Goal: Communication & Community: Answer question/provide support

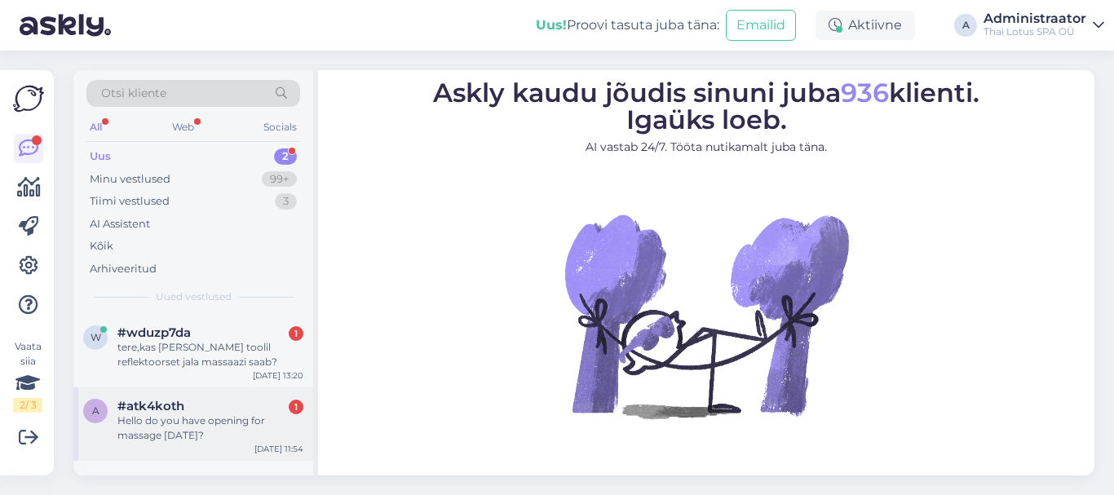
click at [164, 424] on div "Hello do you have opening for massage today?" at bounding box center [210, 428] width 186 height 29
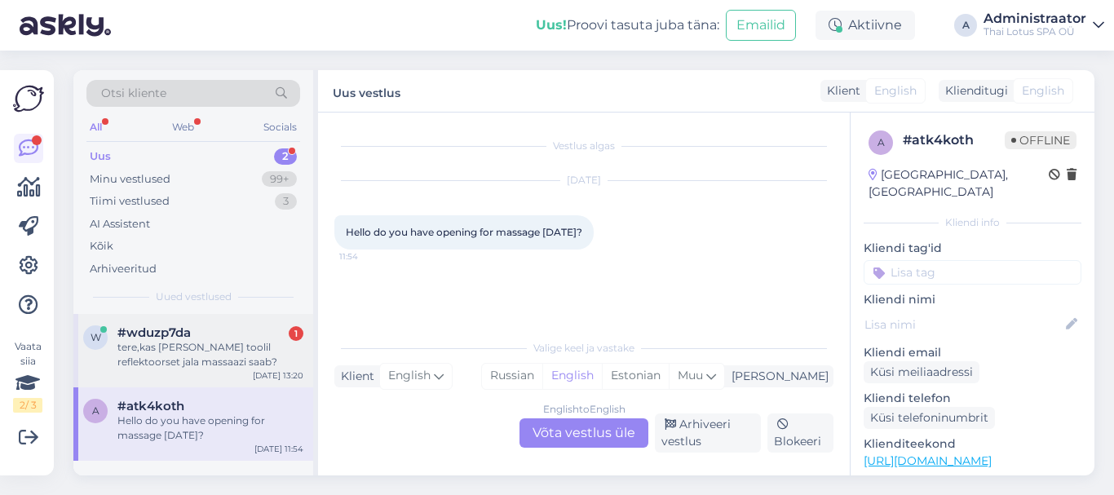
click at [189, 350] on div "tere,kas täna toolil reflektoorset jala massaazi saab?" at bounding box center [210, 354] width 186 height 29
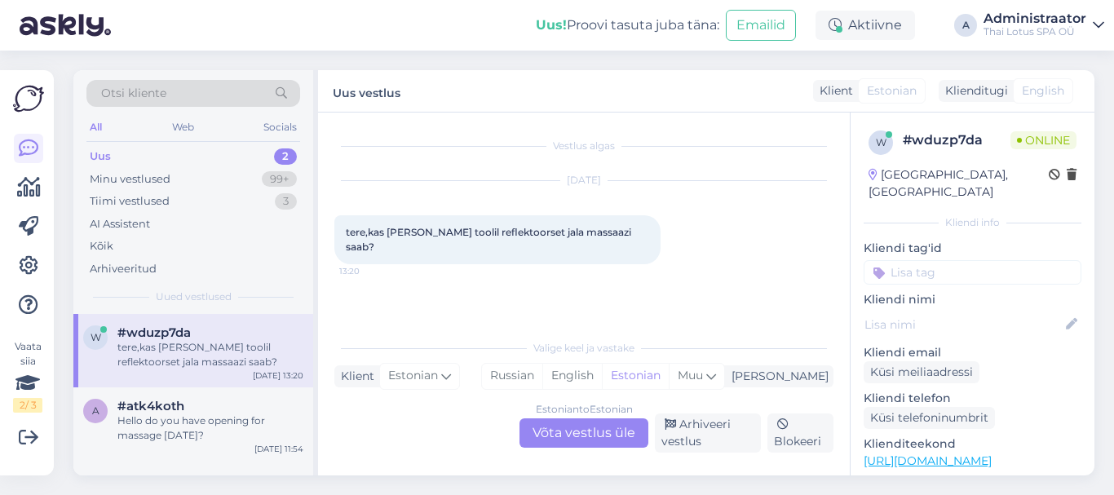
click at [569, 437] on div "Estonian to Estonian Võta vestlus üle" at bounding box center [584, 432] width 129 height 29
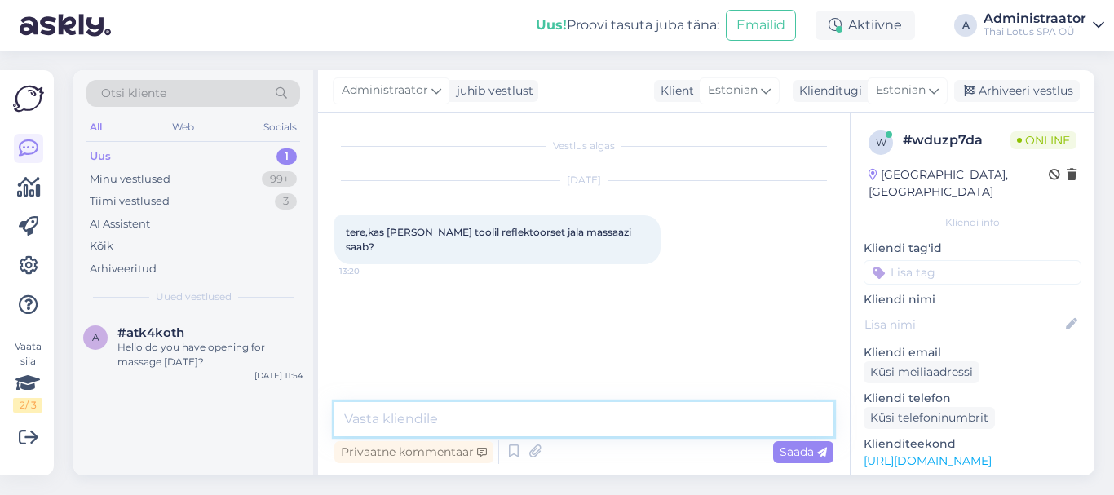
click at [585, 423] on textarea at bounding box center [583, 419] width 499 height 34
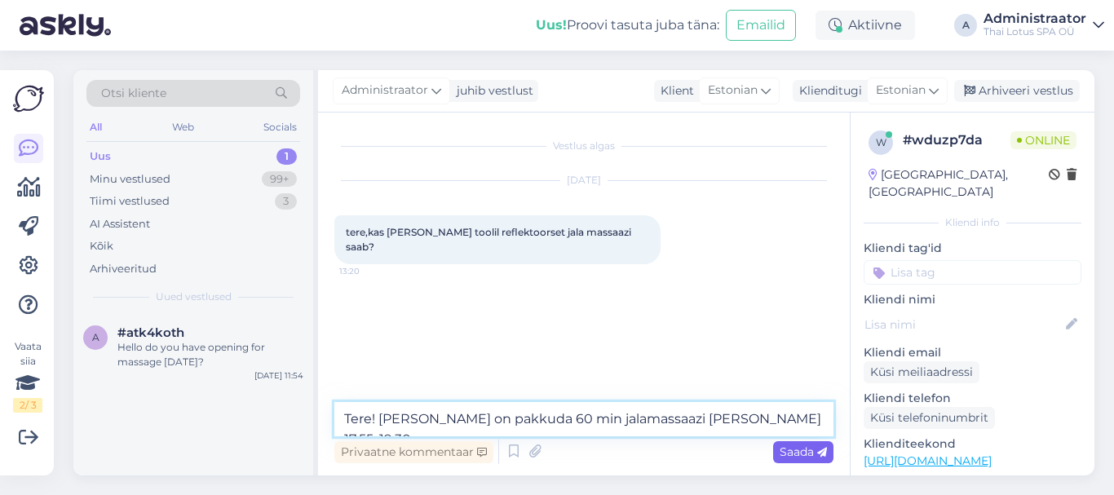
type textarea "Tere! Täna on pakkuda 60 min jalamassaazi kell 17:55, 19:30."
click at [790, 454] on span "Saada" at bounding box center [803, 452] width 47 height 15
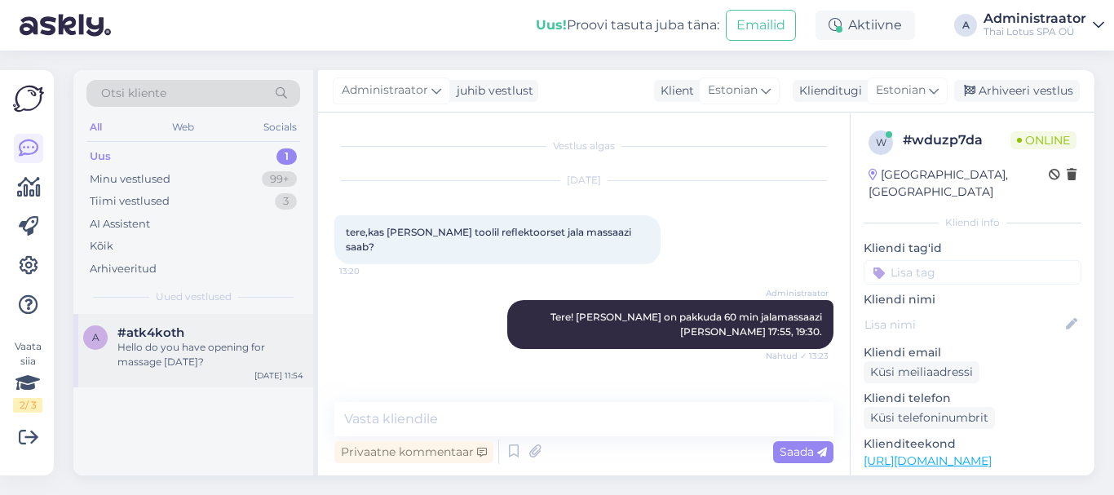
scroll to position [35, 0]
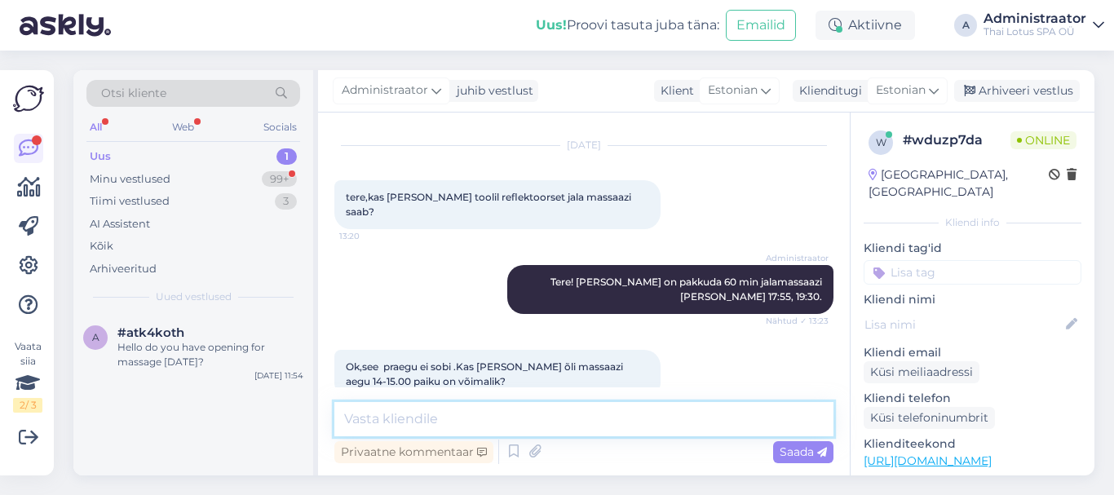
click at [476, 418] on textarea at bounding box center [583, 419] width 499 height 34
type textarea "Kahjuks, kõik masöörid on hõivatud."
click at [800, 449] on span "Saada" at bounding box center [803, 452] width 47 height 15
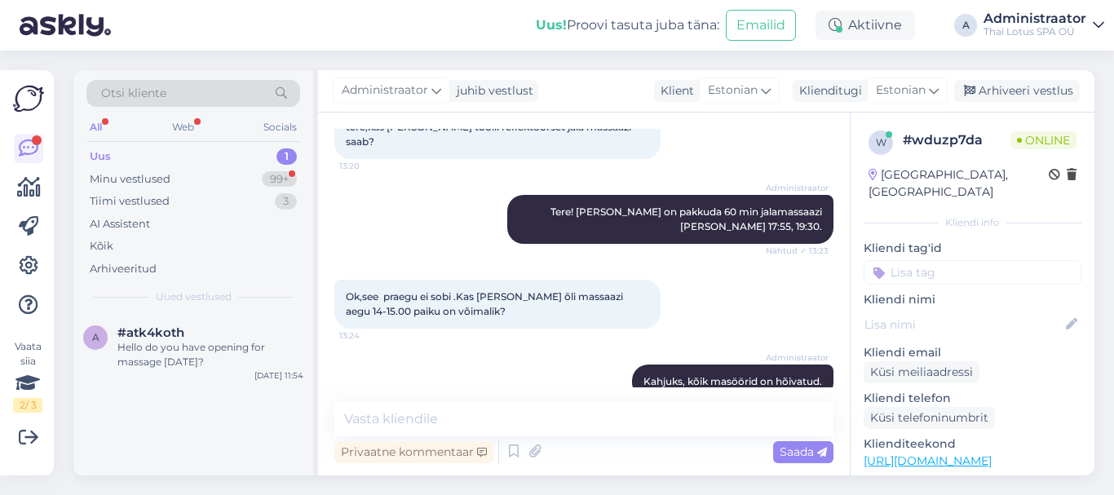
scroll to position [190, 0]
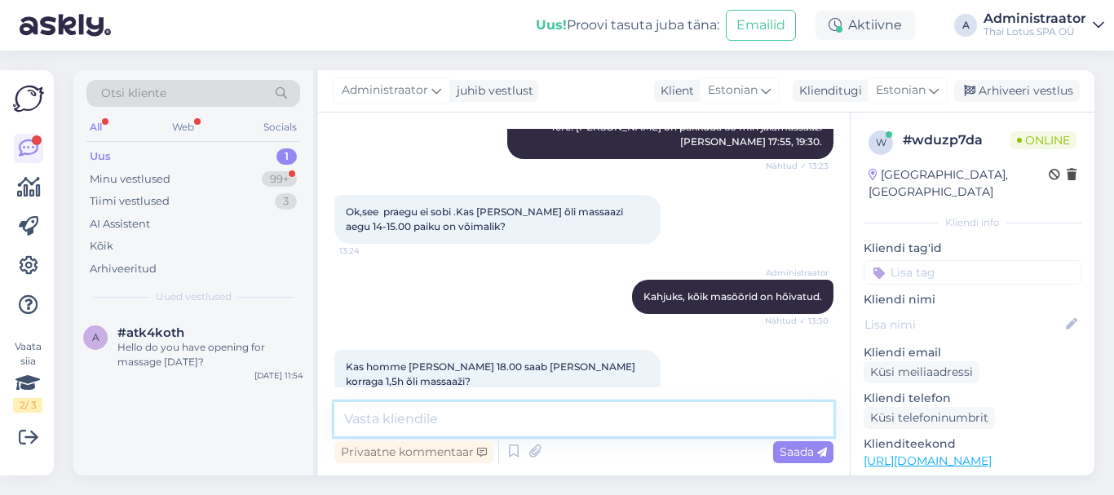
click at [362, 420] on textarea at bounding box center [583, 419] width 499 height 34
drag, startPoint x: 379, startPoint y: 423, endPoint x: 329, endPoint y: 426, distance: 50.7
click at [329, 426] on div "Vestlus algas Aug 27 2025 tere,kas täna toolil reflektoorset jala massaazi saab…" at bounding box center [584, 294] width 532 height 363
type textarea "Kas kell 19:00 sobiks?"
click at [805, 445] on span "Saada" at bounding box center [803, 452] width 47 height 15
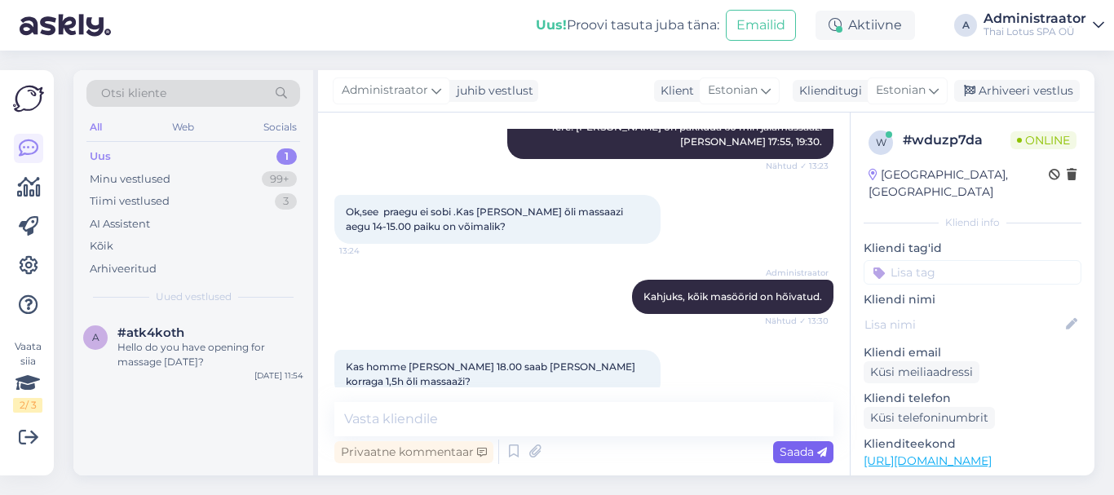
scroll to position [260, 0]
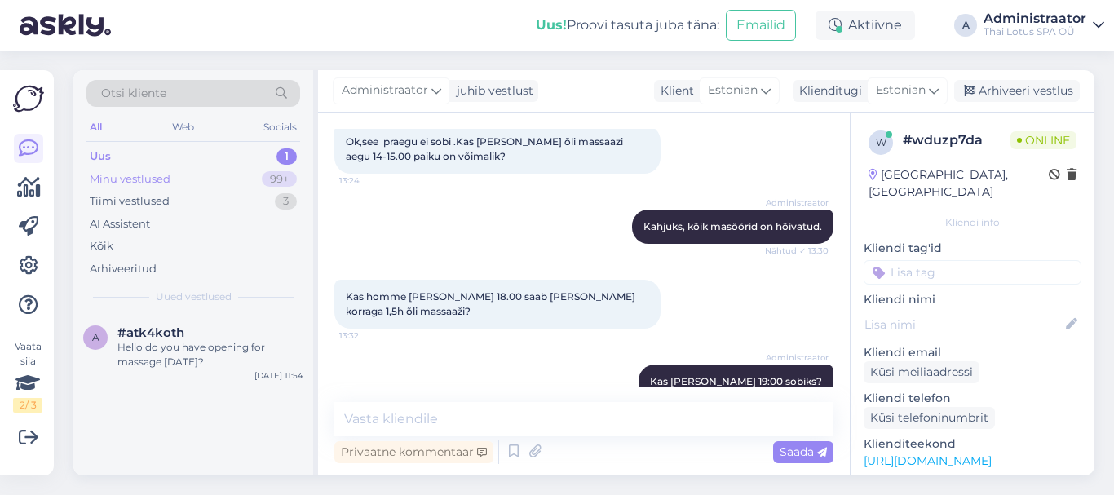
click at [126, 175] on div "Minu vestlused" at bounding box center [130, 179] width 81 height 16
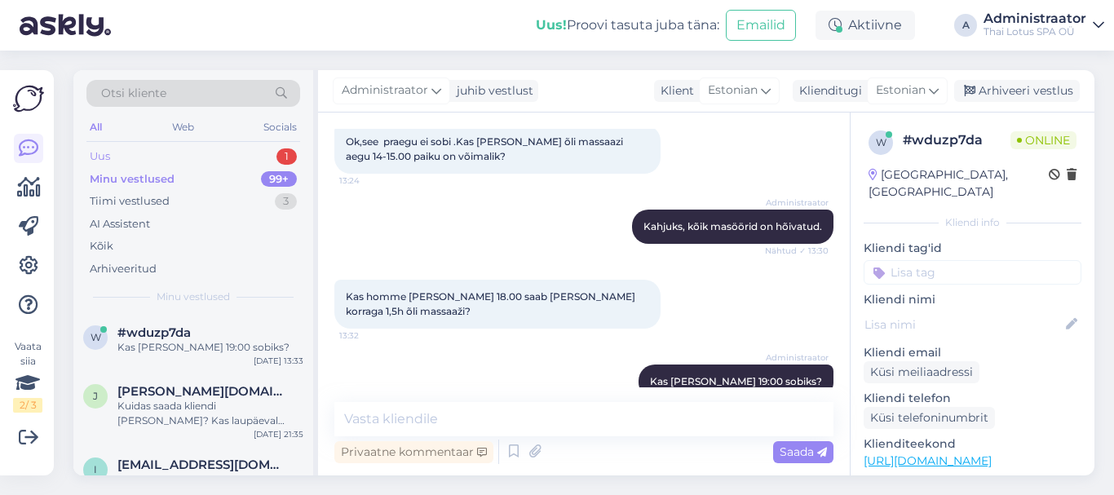
click at [97, 152] on div "Uus" at bounding box center [100, 156] width 20 height 16
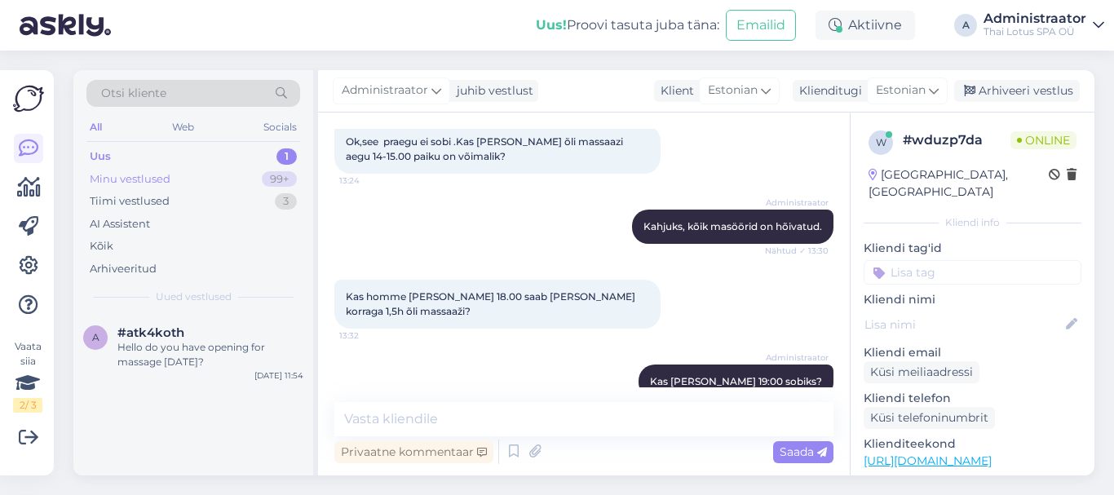
click at [152, 177] on div "Minu vestlused" at bounding box center [130, 179] width 81 height 16
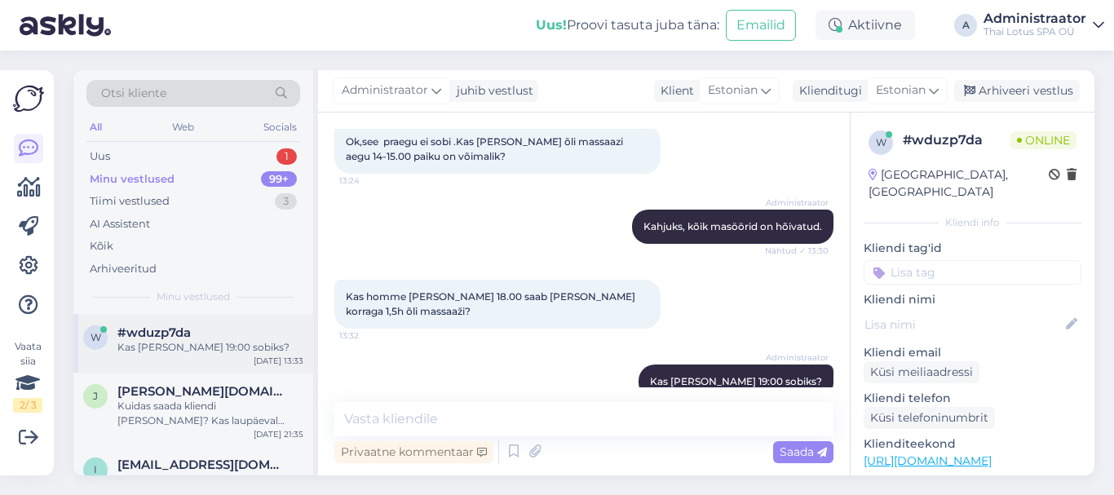
click at [192, 339] on div "#wduzp7da" at bounding box center [210, 332] width 186 height 15
click at [192, 412] on div "Kuidas saada kliendi hinda? Kas laupäeval oleks aega thai massaaži jaoks kahele?" at bounding box center [210, 413] width 186 height 29
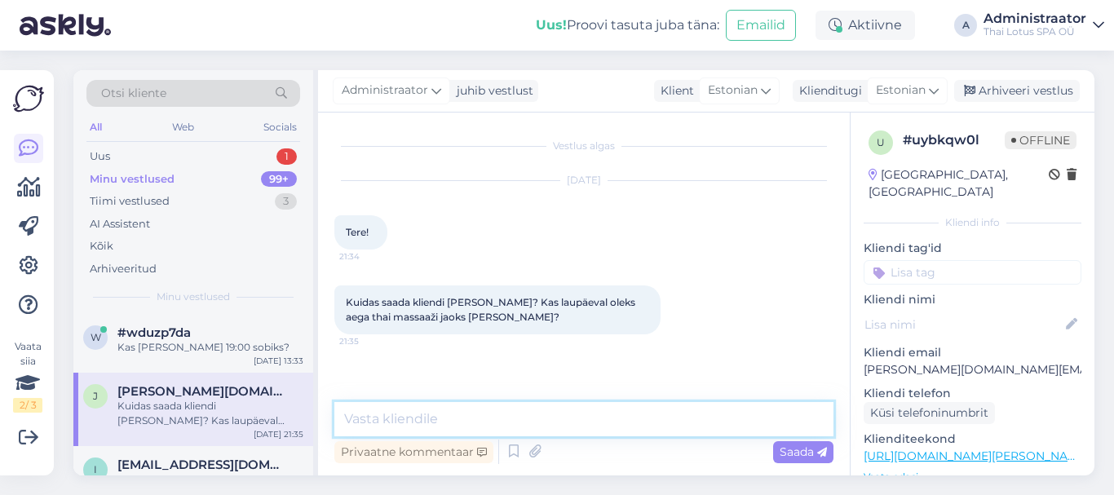
click at [412, 417] on textarea at bounding box center [583, 419] width 499 height 34
type textarea "Tere! Kliendikaard vormistatakse kohapeal. See maksab 10 eurot."
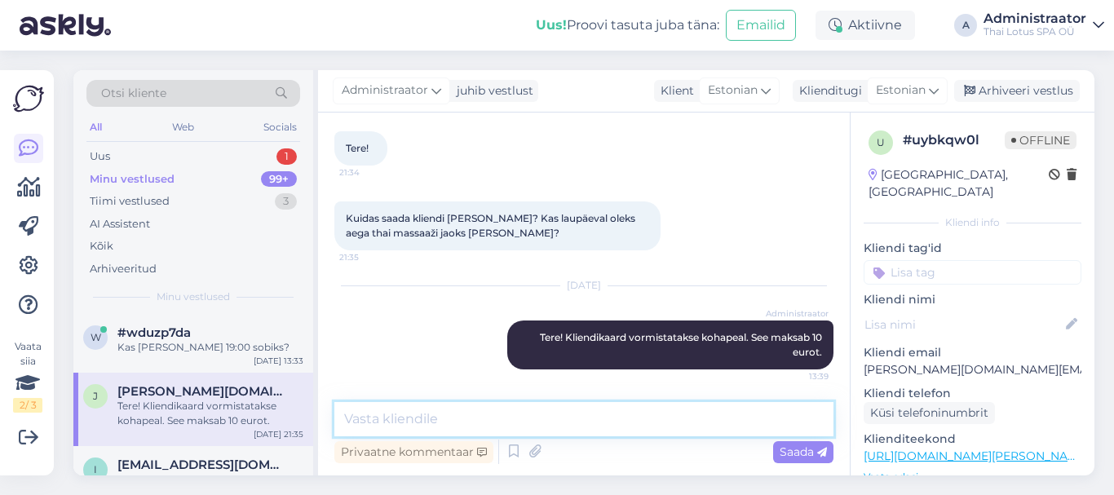
click at [692, 423] on textarea at bounding box center [583, 419] width 499 height 34
type textarea "K"
click at [471, 417] on textarea "Kas soovite 60min, 90min" at bounding box center [583, 419] width 499 height 34
click at [522, 419] on textarea "Kas soovite 60min/90min" at bounding box center [583, 419] width 499 height 34
type textarea "Kas soovite 60min/90min / 120 min massaazi?"
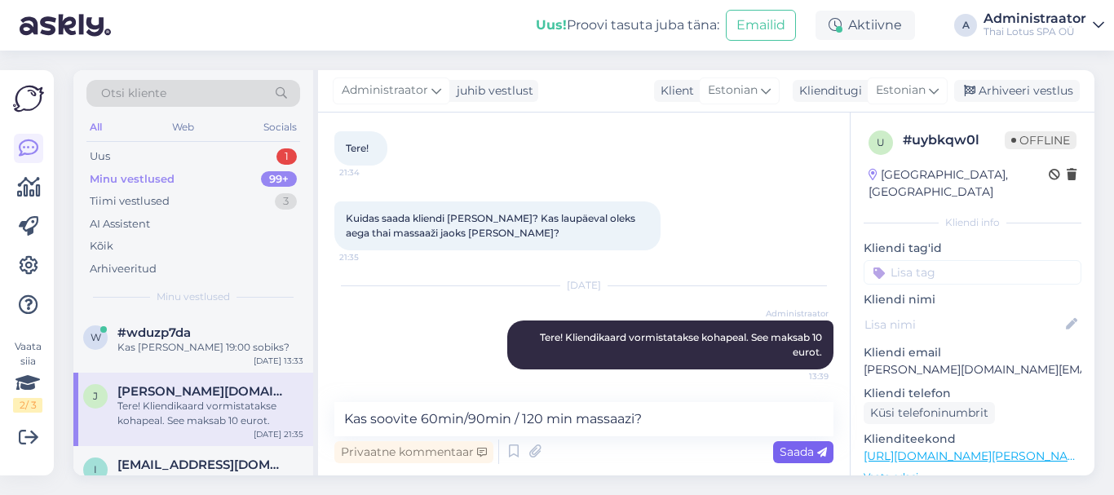
click at [796, 447] on span "Saada" at bounding box center [803, 452] width 47 height 15
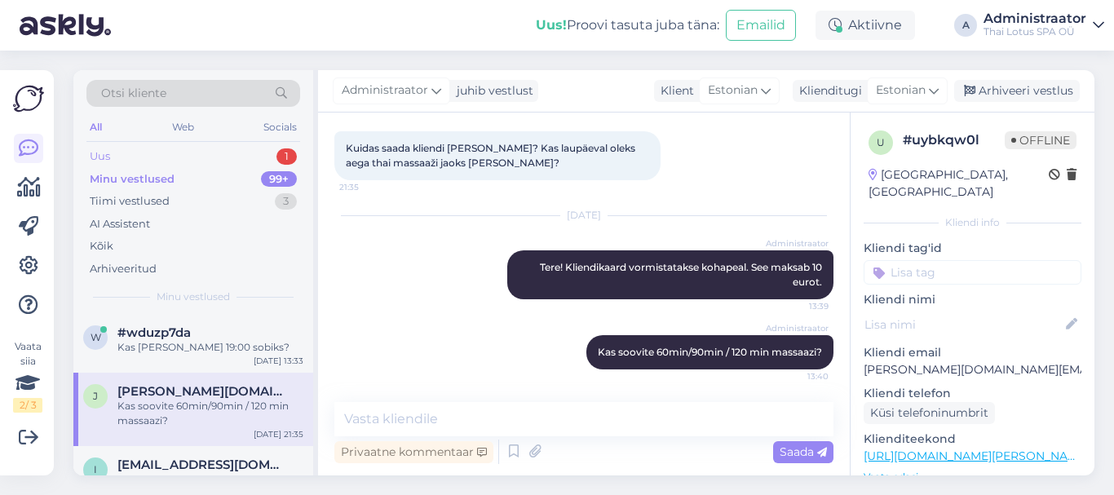
click at [93, 153] on div "Uus" at bounding box center [100, 156] width 20 height 16
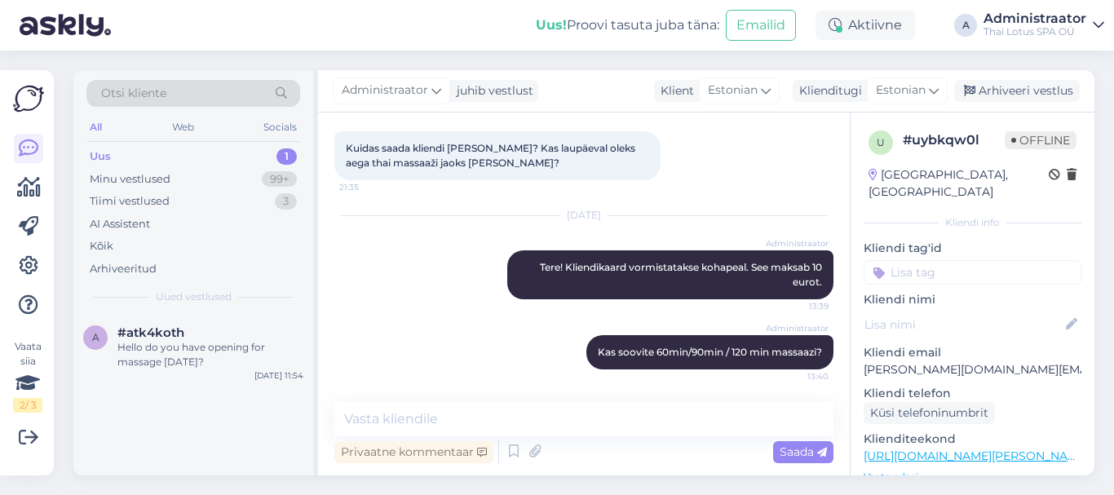
click at [287, 154] on div "1" at bounding box center [287, 156] width 20 height 16
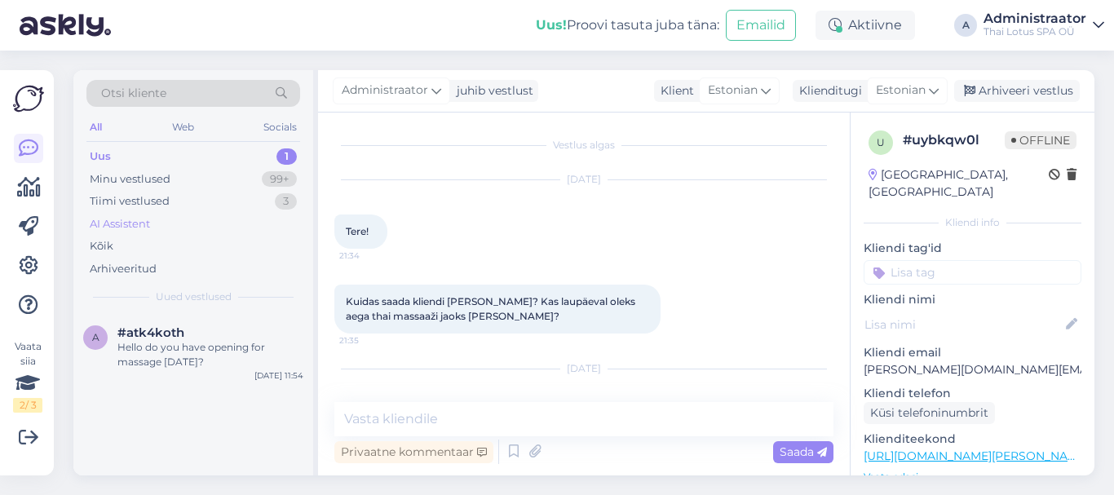
scroll to position [0, 0]
click at [118, 179] on div "Minu vestlused" at bounding box center [130, 179] width 81 height 16
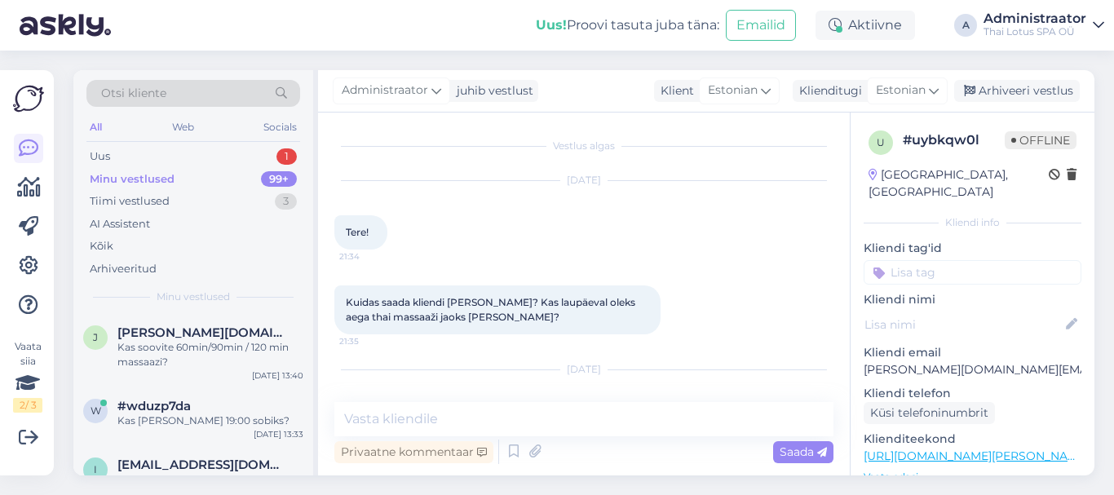
click at [282, 179] on div "99+" at bounding box center [279, 179] width 36 height 16
click at [203, 333] on span "jana.nazarov.pa@gmail.com" at bounding box center [202, 332] width 170 height 15
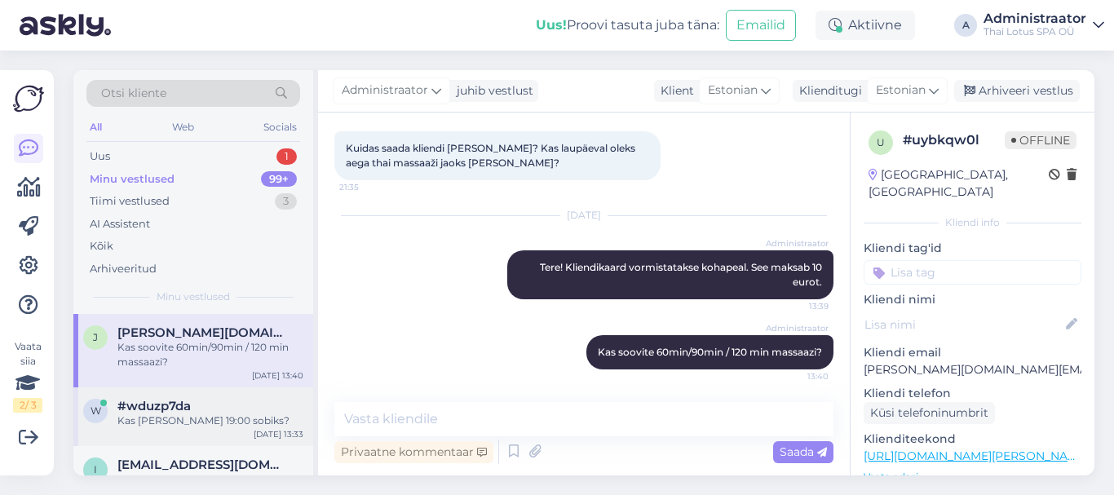
click at [139, 427] on div "Kas kell 19:00 sobiks?" at bounding box center [210, 421] width 186 height 15
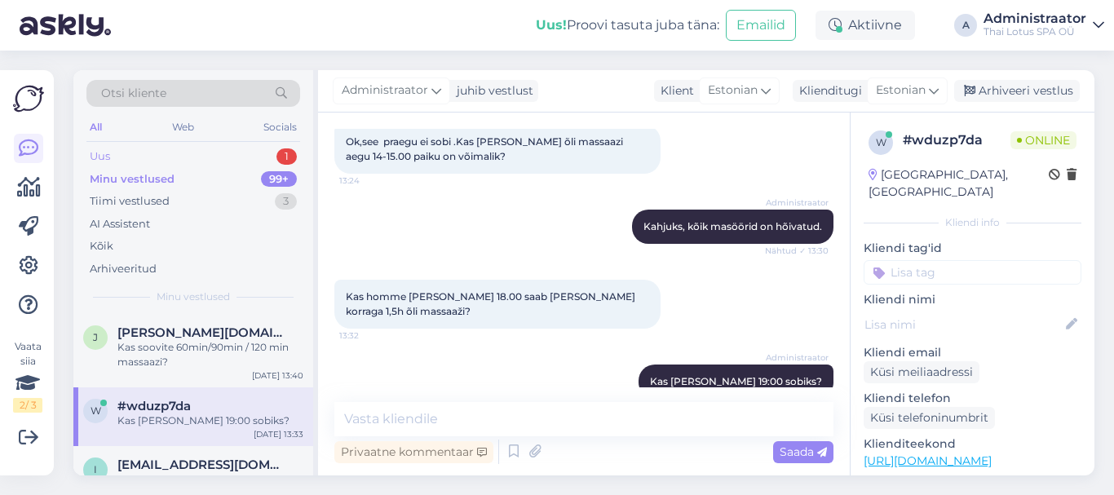
click at [286, 154] on div "1" at bounding box center [287, 156] width 20 height 16
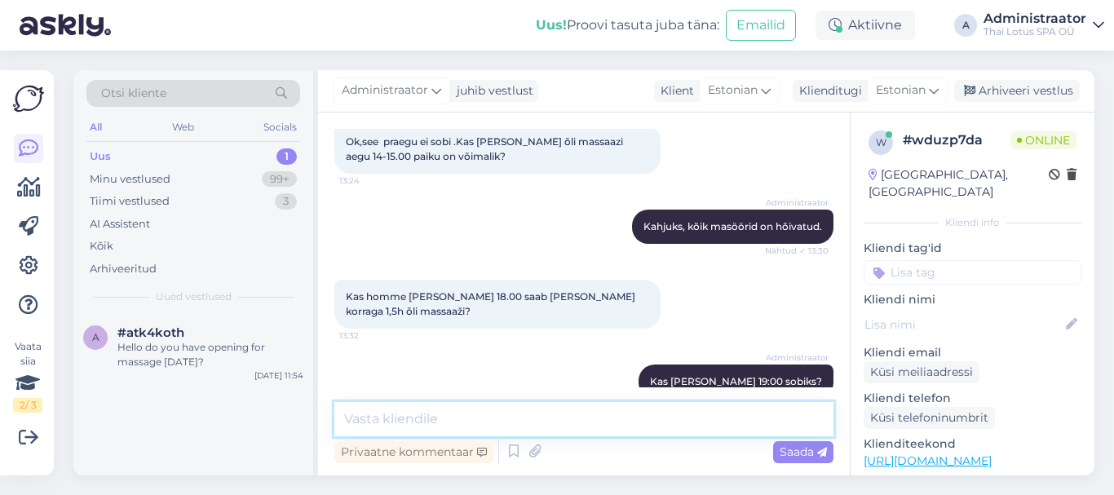
click at [479, 427] on textarea at bounding box center [583, 419] width 499 height 34
click at [162, 367] on div "Hello do you have opening for massage today?" at bounding box center [210, 354] width 186 height 29
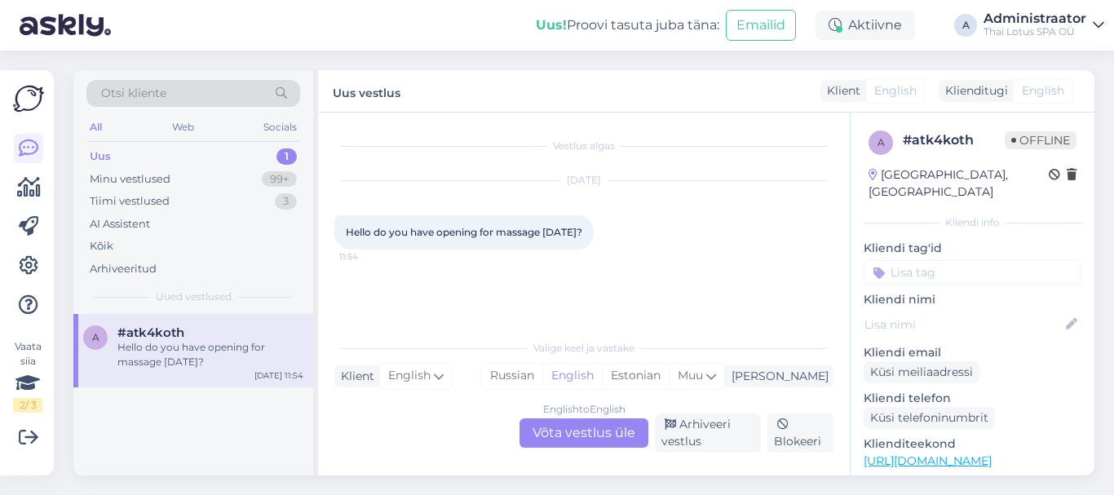
click at [559, 440] on div "English to English Võta vestlus üle" at bounding box center [584, 432] width 129 height 29
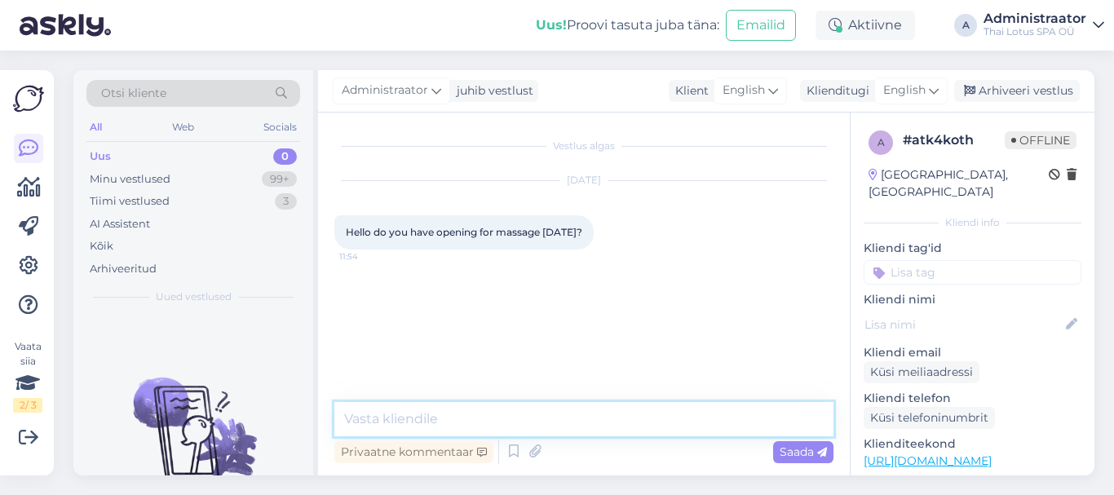
click at [458, 423] on textarea at bounding box center [583, 419] width 499 height 34
type textarea "Hello! Today we have available time for 60 min massage at 17:55, 19:30."
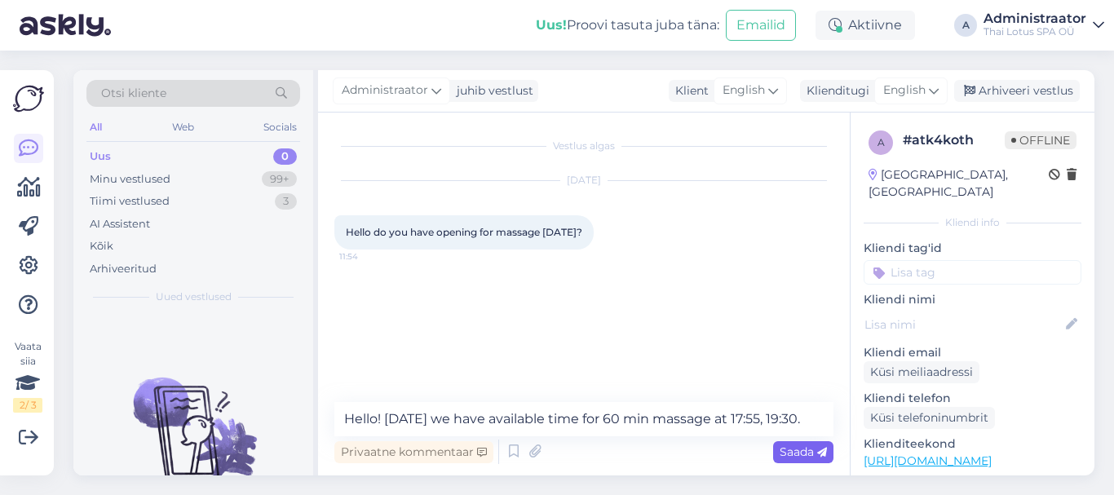
click at [796, 445] on span "Saada" at bounding box center [803, 452] width 47 height 15
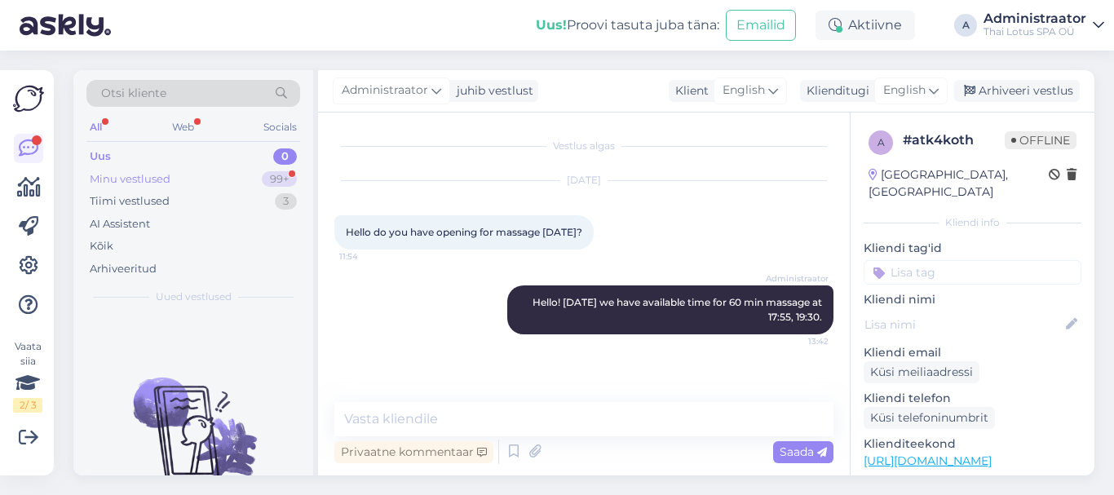
click at [272, 183] on div "99+" at bounding box center [279, 179] width 35 height 16
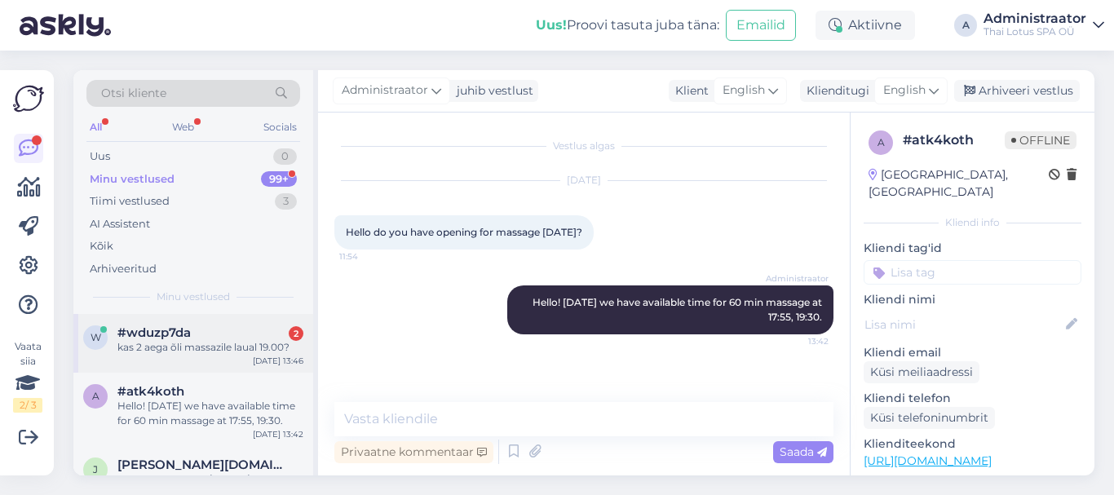
click at [213, 346] on div "kas 2 aega õli massazile laual 19.00?" at bounding box center [210, 347] width 186 height 15
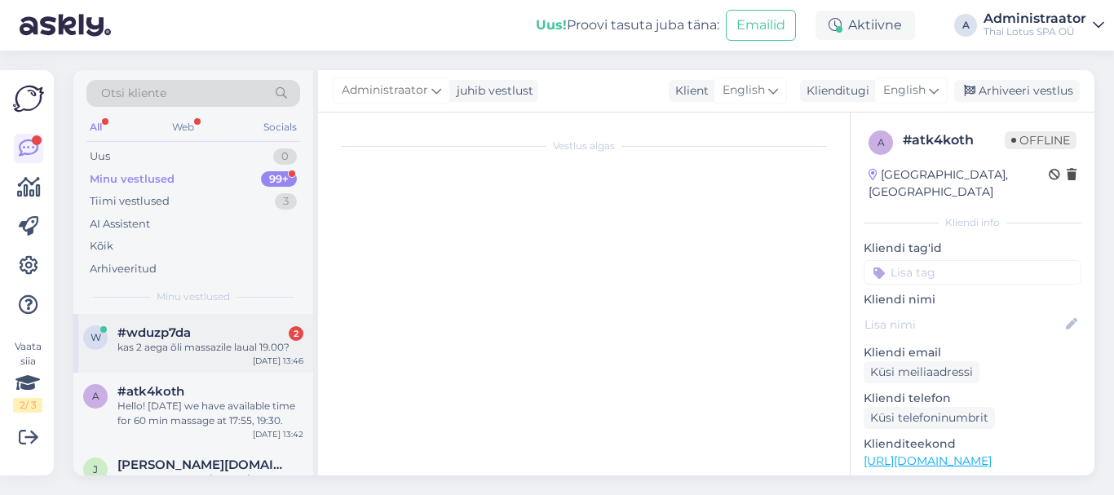
scroll to position [400, 0]
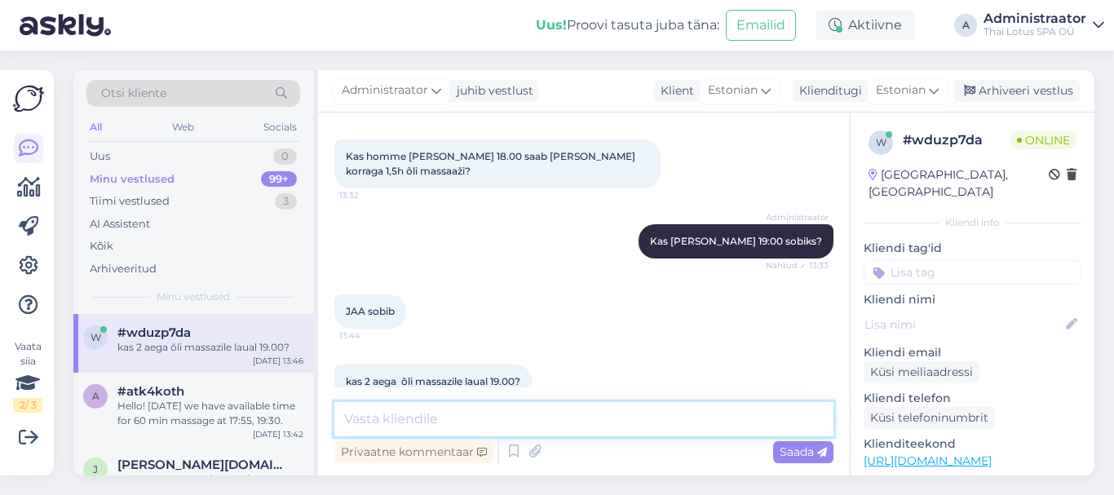
click at [484, 414] on textarea at bounding box center [583, 419] width 499 height 34
type textarea "Jah, saab."
click at [793, 458] on span "Saada" at bounding box center [803, 452] width 47 height 15
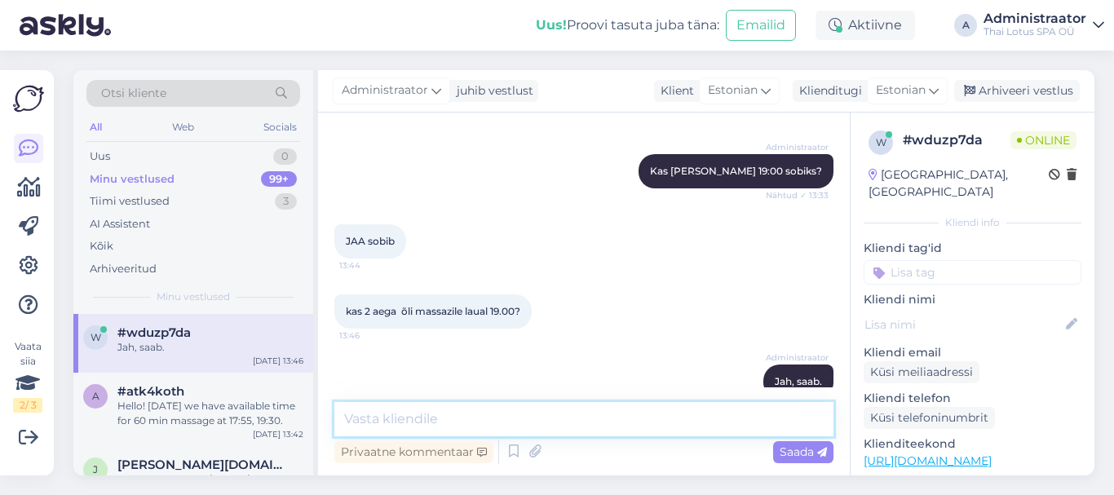
click at [569, 415] on textarea at bounding box center [583, 419] width 499 height 34
type textarea "Kirjutage palun teie nimi ja telefonunumber."
click at [788, 454] on span "Saada" at bounding box center [803, 452] width 47 height 15
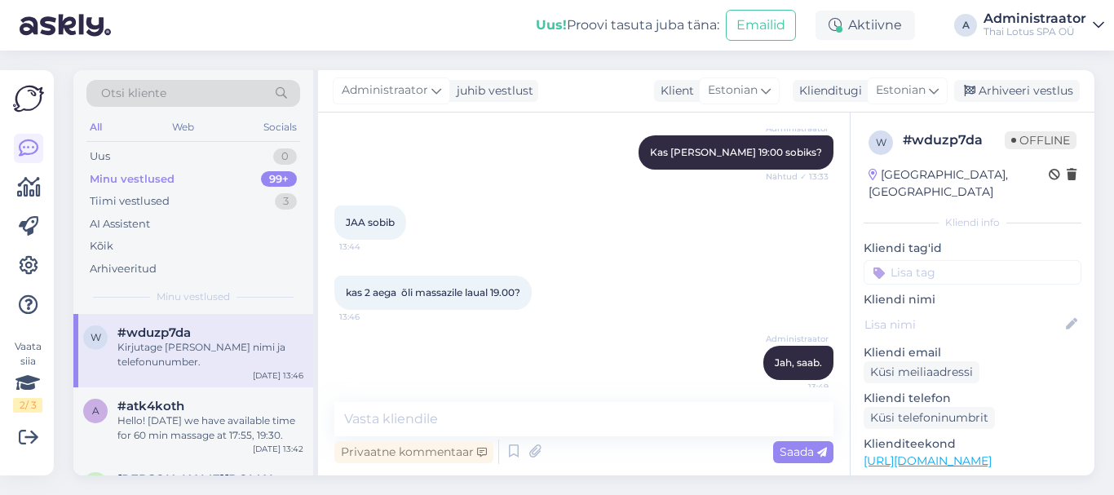
scroll to position [541, 0]
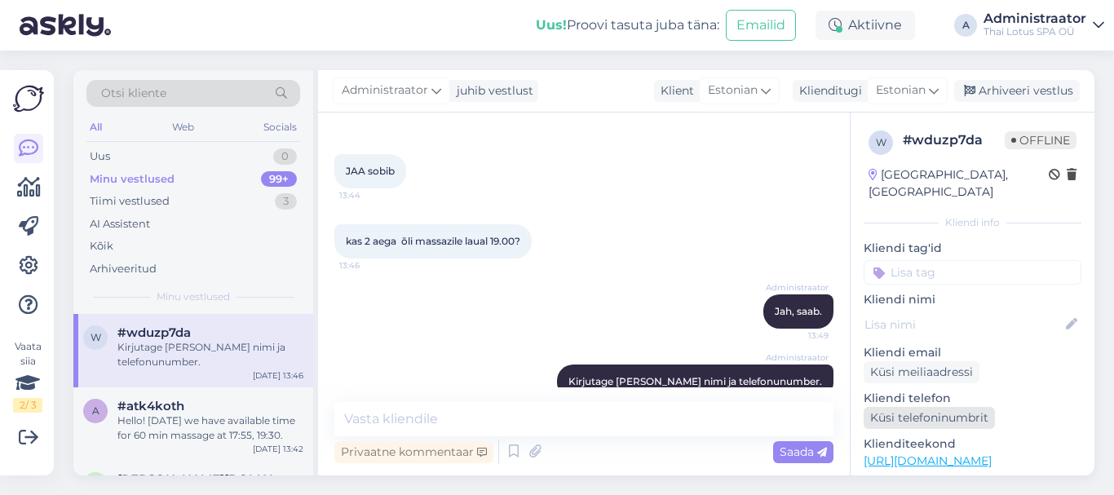
click at [924, 407] on div "Küsi telefoninumbrit" at bounding box center [929, 418] width 131 height 22
